Goal: Information Seeking & Learning: Compare options

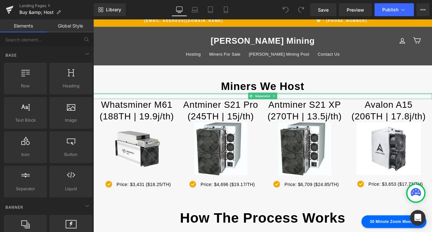
scroll to position [9, 0]
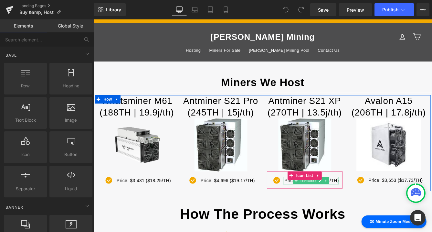
click at [317, 206] on p "Price: $6,709 ($24.85/TH)" at bounding box center [345, 205] width 63 height 8
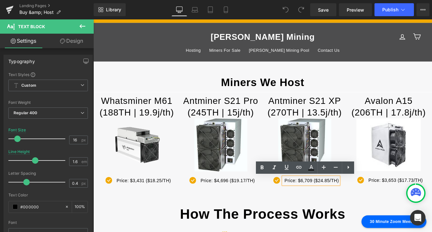
click at [345, 207] on p "Price: $6,709 ($24.85/TH)" at bounding box center [345, 205] width 63 height 8
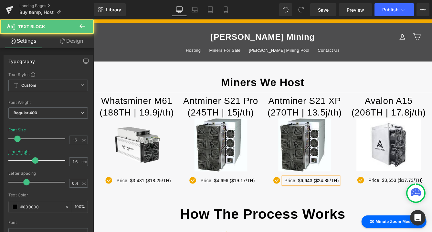
click at [365, 206] on p "Price: $6,643 ($24.85/TH)" at bounding box center [345, 205] width 63 height 8
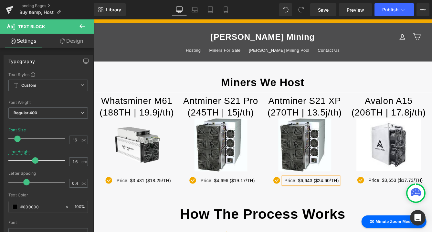
click at [345, 206] on p "Price: $6,643 ($24.60/TH)" at bounding box center [345, 205] width 63 height 8
click at [365, 206] on p "Price: $6,335 ($24.60/TH)" at bounding box center [345, 205] width 63 height 8
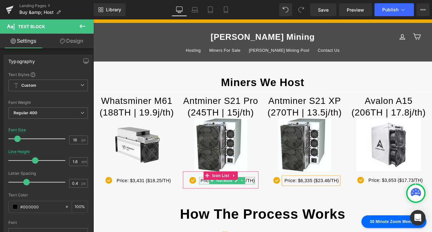
click at [273, 206] on p "Price: $4,696 ($19.17/TH)" at bounding box center [248, 205] width 63 height 8
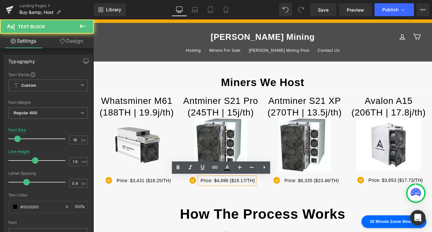
click at [249, 207] on p "Price: $4,696 ($19.17/TH)" at bounding box center [248, 205] width 63 height 8
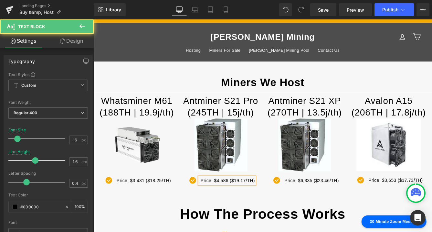
click at [268, 206] on p "Price: $4,586 ($19.17/TH)" at bounding box center [248, 205] width 63 height 8
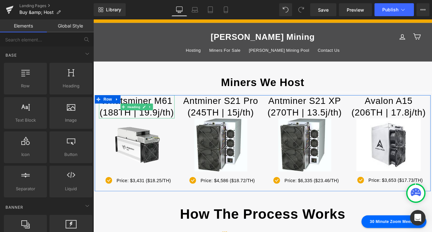
click at [178, 114] on h1 "Whatsminer M61" at bounding box center [143, 114] width 87 height 14
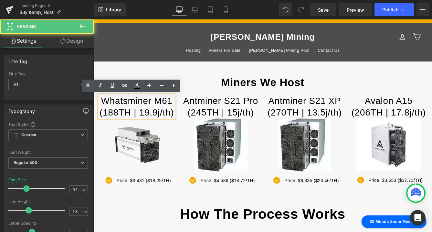
click at [182, 114] on h1 "Whatsminer M61" at bounding box center [143, 114] width 87 height 14
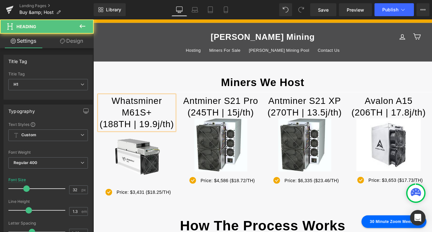
click at [121, 141] on h1 "(188TH | 19.9j/th)" at bounding box center [143, 140] width 87 height 14
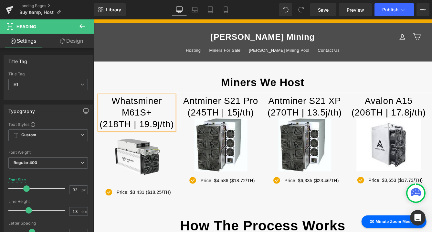
click at [166, 141] on h1 "(218TH | 19.9j/th)" at bounding box center [143, 140] width 87 height 14
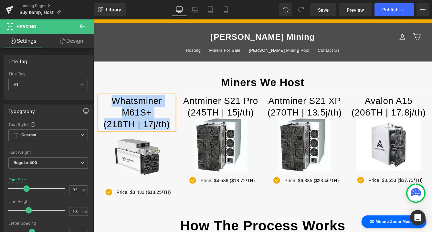
drag, startPoint x: 182, startPoint y: 141, endPoint x: 108, endPoint y: 115, distance: 78.6
click at [108, 115] on div "Whatsminer M61S+ (218TH | 17j/th)" at bounding box center [143, 127] width 87 height 40
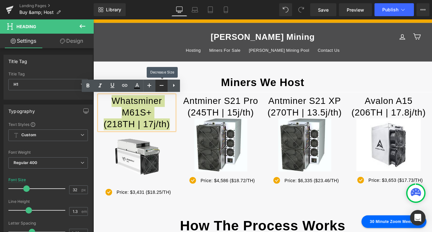
click at [161, 87] on icon at bounding box center [162, 85] width 8 height 8
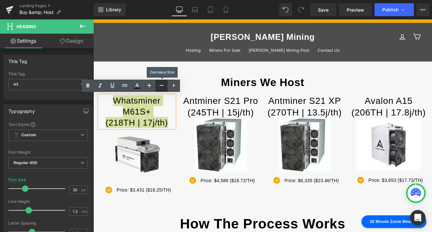
click at [161, 87] on icon at bounding box center [162, 85] width 8 height 8
type input "28"
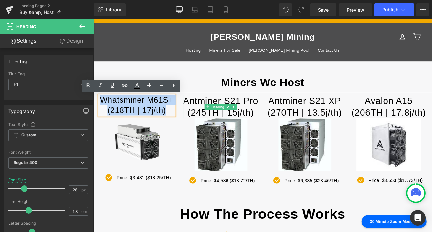
click at [199, 113] on h1 "Antminer S21 Pro (245TH | 15j/th)" at bounding box center [240, 120] width 87 height 27
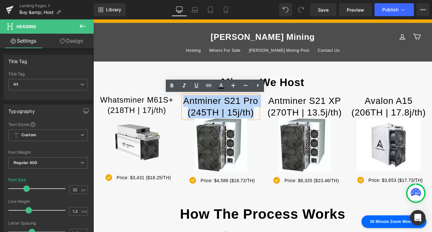
drag, startPoint x: 198, startPoint y: 113, endPoint x: 281, endPoint y: 131, distance: 84.7
click at [281, 131] on h1 "Antminer S21 Pro (245TH | 15j/th)" at bounding box center [240, 120] width 87 height 27
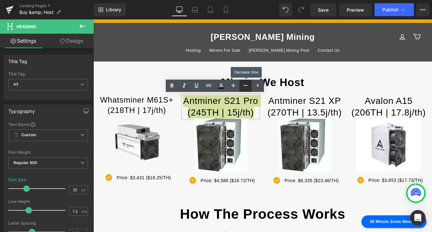
click at [246, 84] on icon at bounding box center [246, 85] width 8 height 8
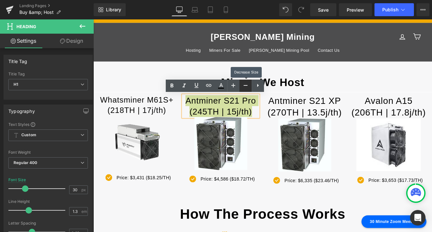
click at [246, 84] on icon at bounding box center [246, 85] width 8 height 8
type input "28"
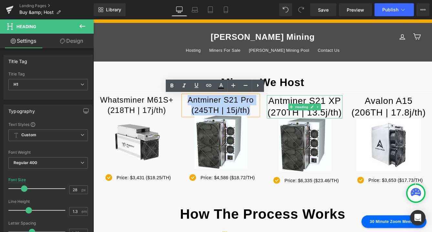
click at [298, 115] on h1 "Antminer S21 XP (270TH | 13.5j/th)" at bounding box center [336, 120] width 87 height 27
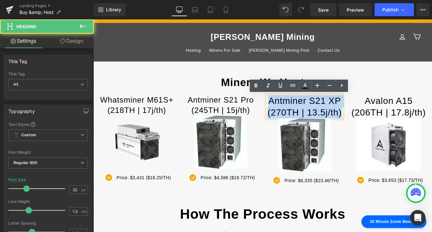
drag, startPoint x: 297, startPoint y: 113, endPoint x: 379, endPoint y: 132, distance: 84.2
click at [379, 132] on h1 "Antminer S21 XP (270TH | 13.5j/th)" at bounding box center [336, 120] width 87 height 27
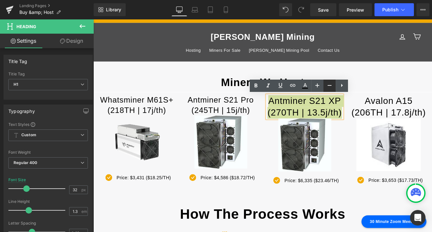
click at [330, 87] on icon at bounding box center [329, 85] width 8 height 8
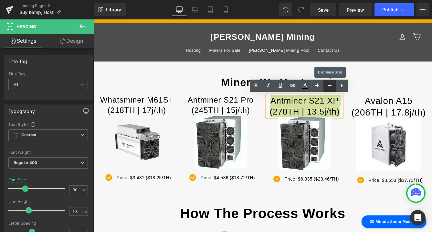
click at [330, 87] on icon at bounding box center [329, 85] width 8 height 8
type input "28"
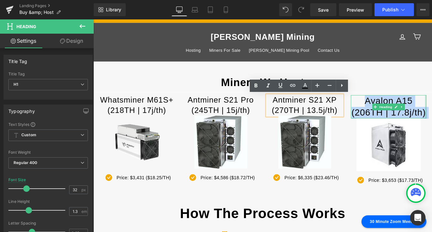
drag, startPoint x: 408, startPoint y: 112, endPoint x: 477, endPoint y: 126, distance: 70.1
click at [431, 126] on div "Avalon A15 (206TH | 17.8j/th) Heading" at bounding box center [433, 120] width 87 height 27
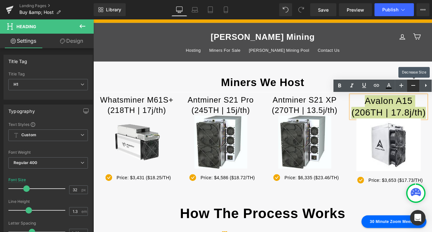
click at [412, 86] on icon at bounding box center [413, 85] width 8 height 8
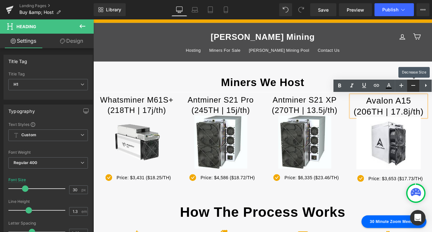
click at [412, 86] on icon at bounding box center [413, 85] width 8 height 8
type input "28"
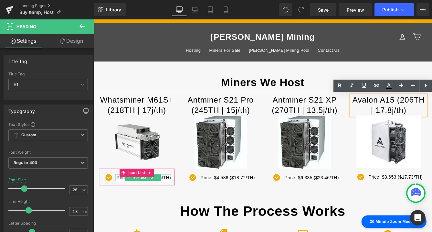
click at [179, 203] on p "Price: $3,431 ($18.25/TH)" at bounding box center [151, 202] width 63 height 8
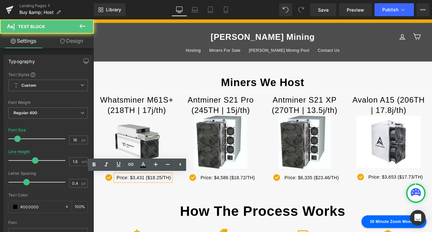
click at [151, 202] on p "Price: $3,431 ($18.25/TH)" at bounding box center [151, 202] width 63 height 8
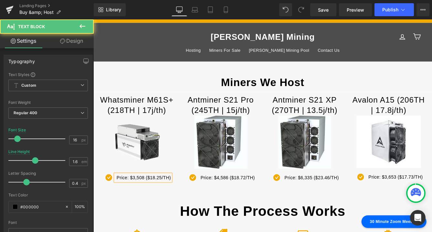
click at [171, 202] on p "Price: $3,508 ($18.25/TH)" at bounding box center [151, 202] width 63 height 8
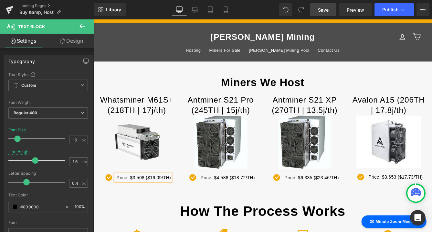
click at [326, 12] on span "Save" at bounding box center [323, 9] width 11 height 7
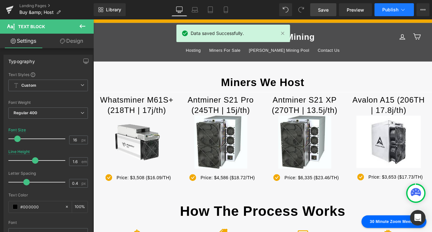
click at [401, 9] on icon at bounding box center [403, 10] width 4 height 2
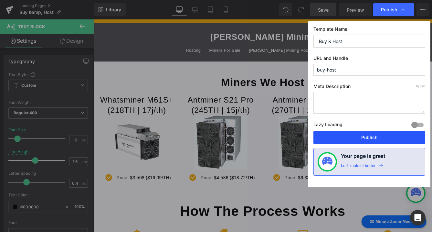
click at [373, 138] on button "Publish" at bounding box center [369, 137] width 112 height 13
